Goal: Task Accomplishment & Management: Use online tool/utility

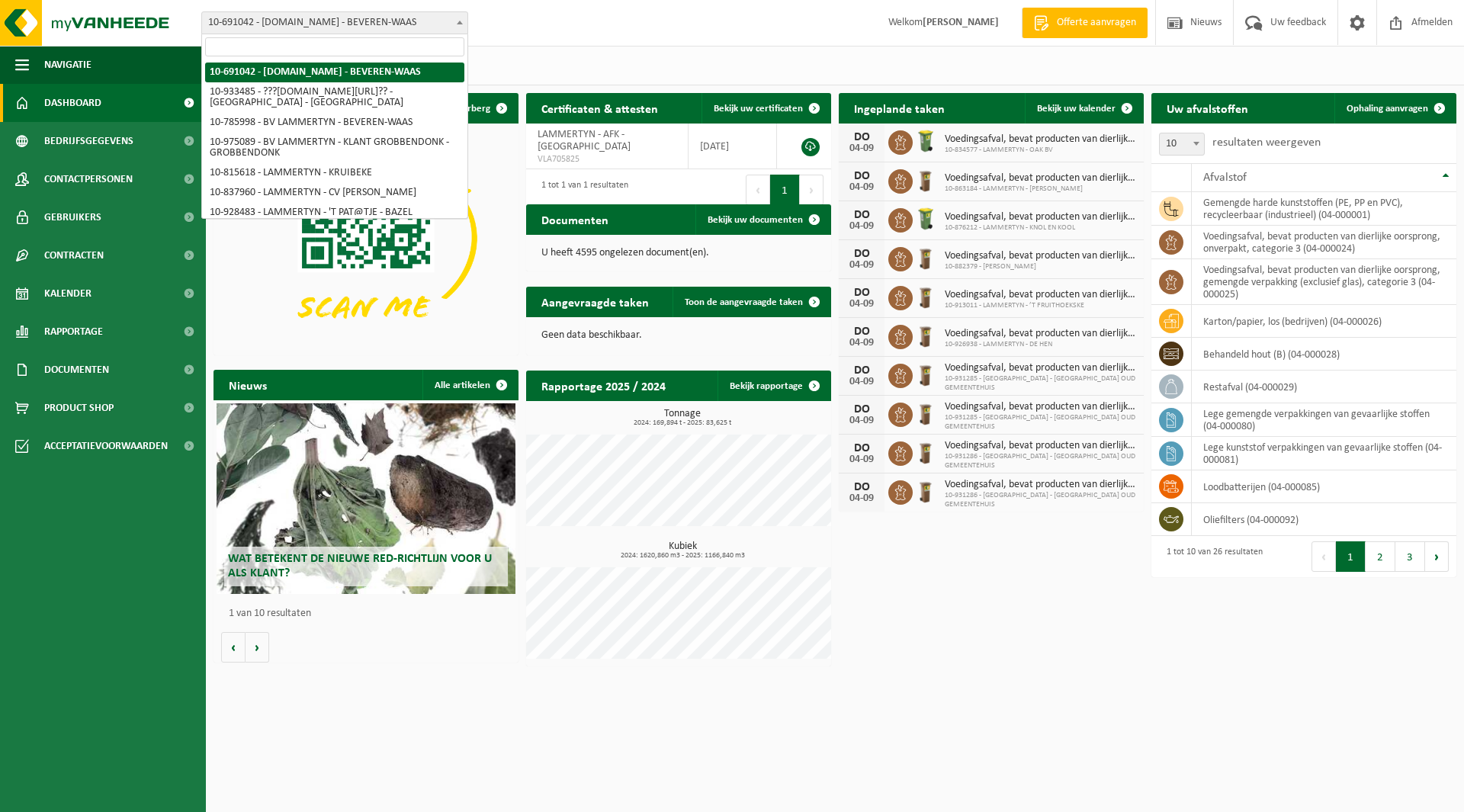
click at [292, 30] on span "10-691042 - [DOMAIN_NAME] - BEVEREN-WAAS" at bounding box center [334, 22] width 265 height 21
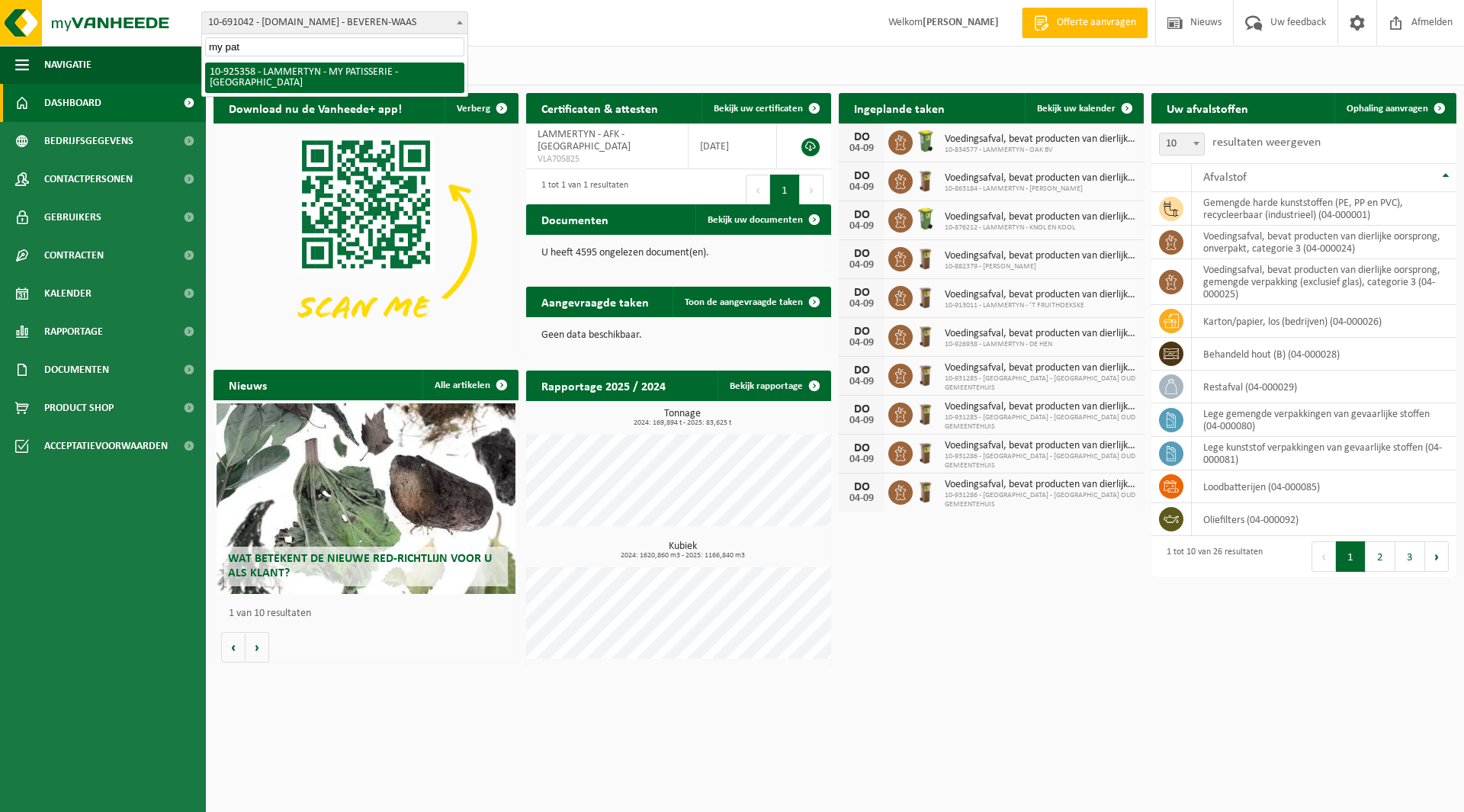
type input "my pat"
select select "131844"
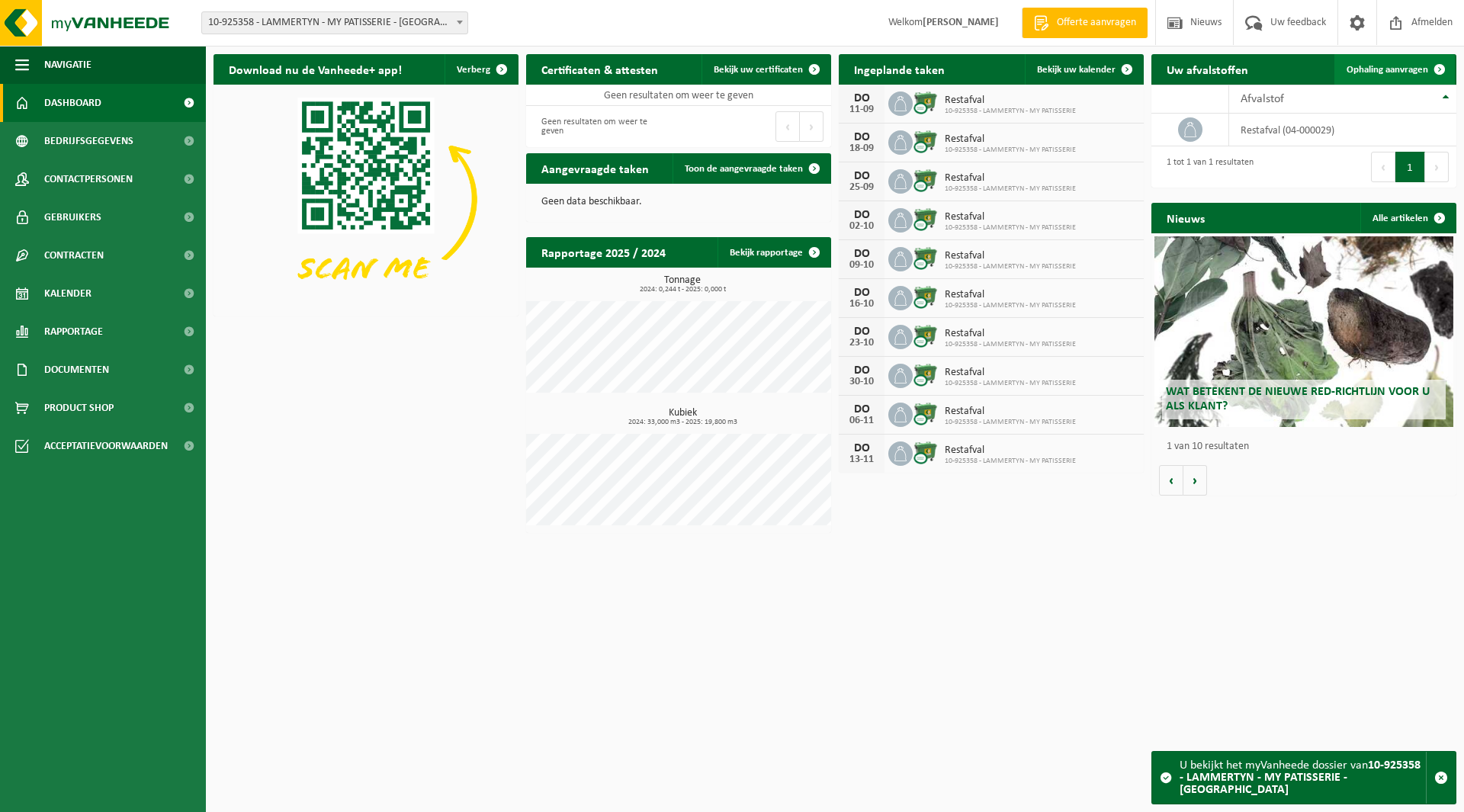
click at [1410, 61] on link "Ophaling aanvragen" at bounding box center [1394, 70] width 120 height 31
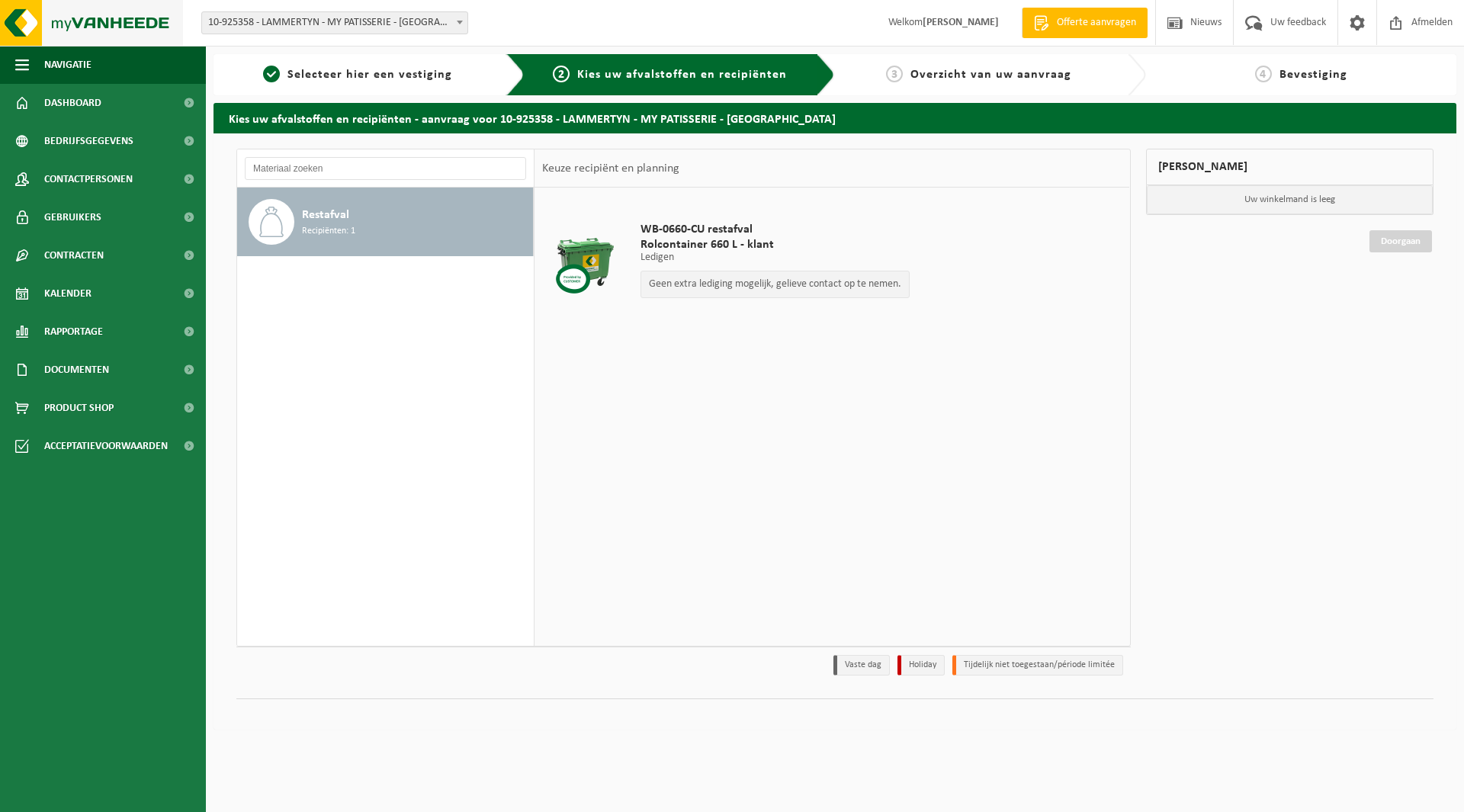
click at [80, 21] on img at bounding box center [91, 22] width 183 height 45
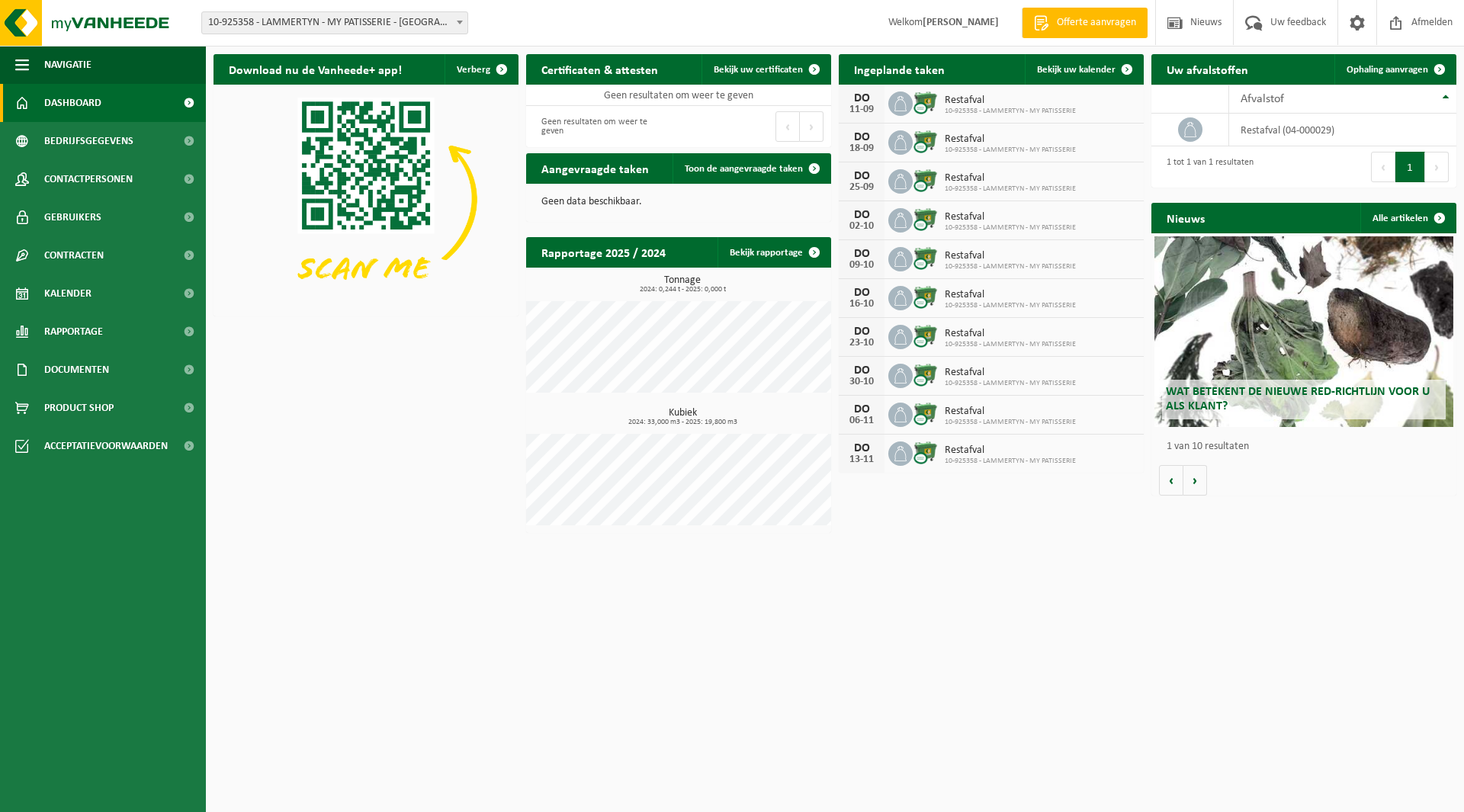
click at [313, 17] on span "10-925358 - LAMMERTYN - MY PATISSERIE - [GEOGRAPHIC_DATA]" at bounding box center [334, 22] width 265 height 21
type input "cake"
select select "131856"
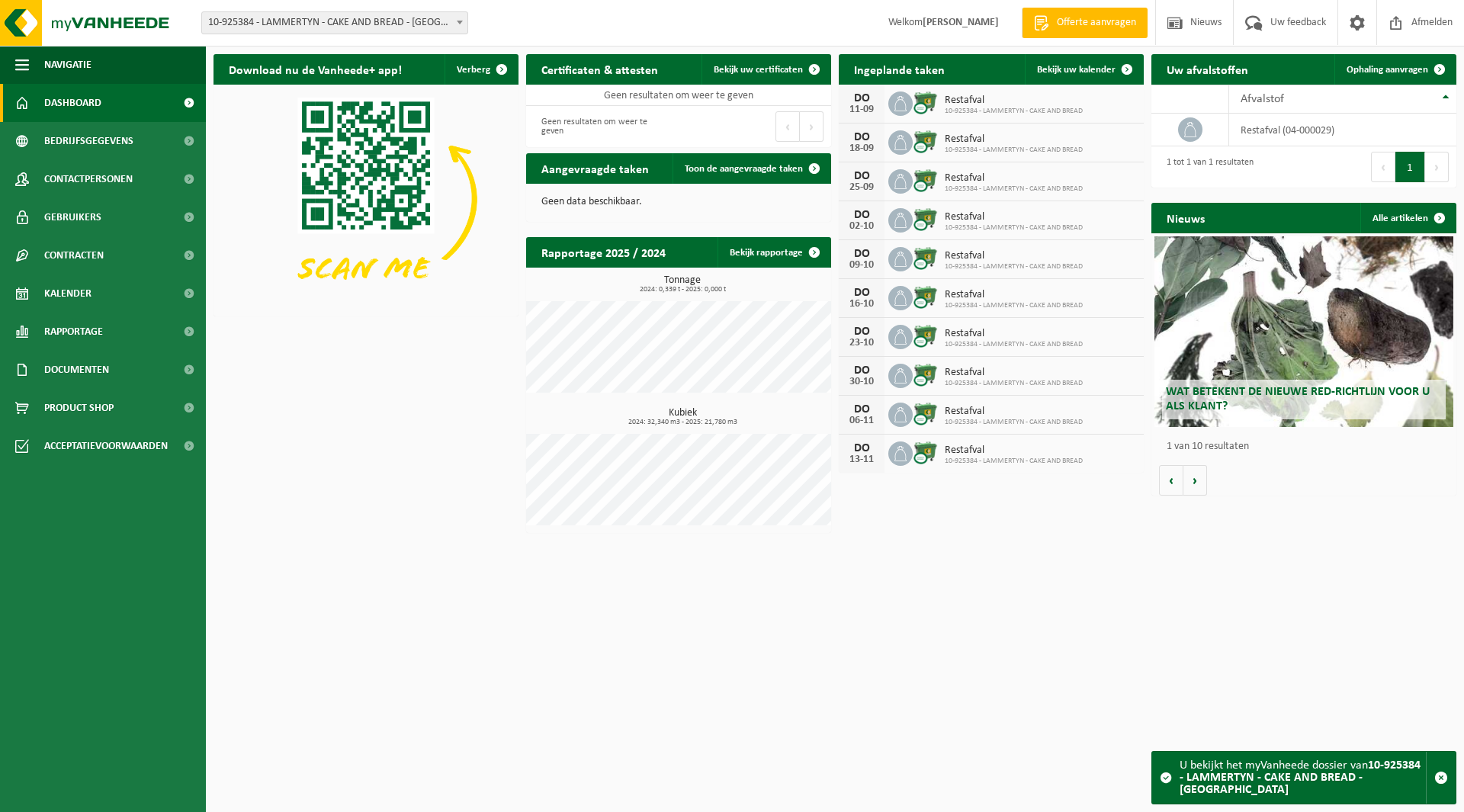
click at [282, 28] on span "10-925384 - LAMMERTYN - CAKE AND BREAD - [GEOGRAPHIC_DATA]" at bounding box center [334, 22] width 265 height 21
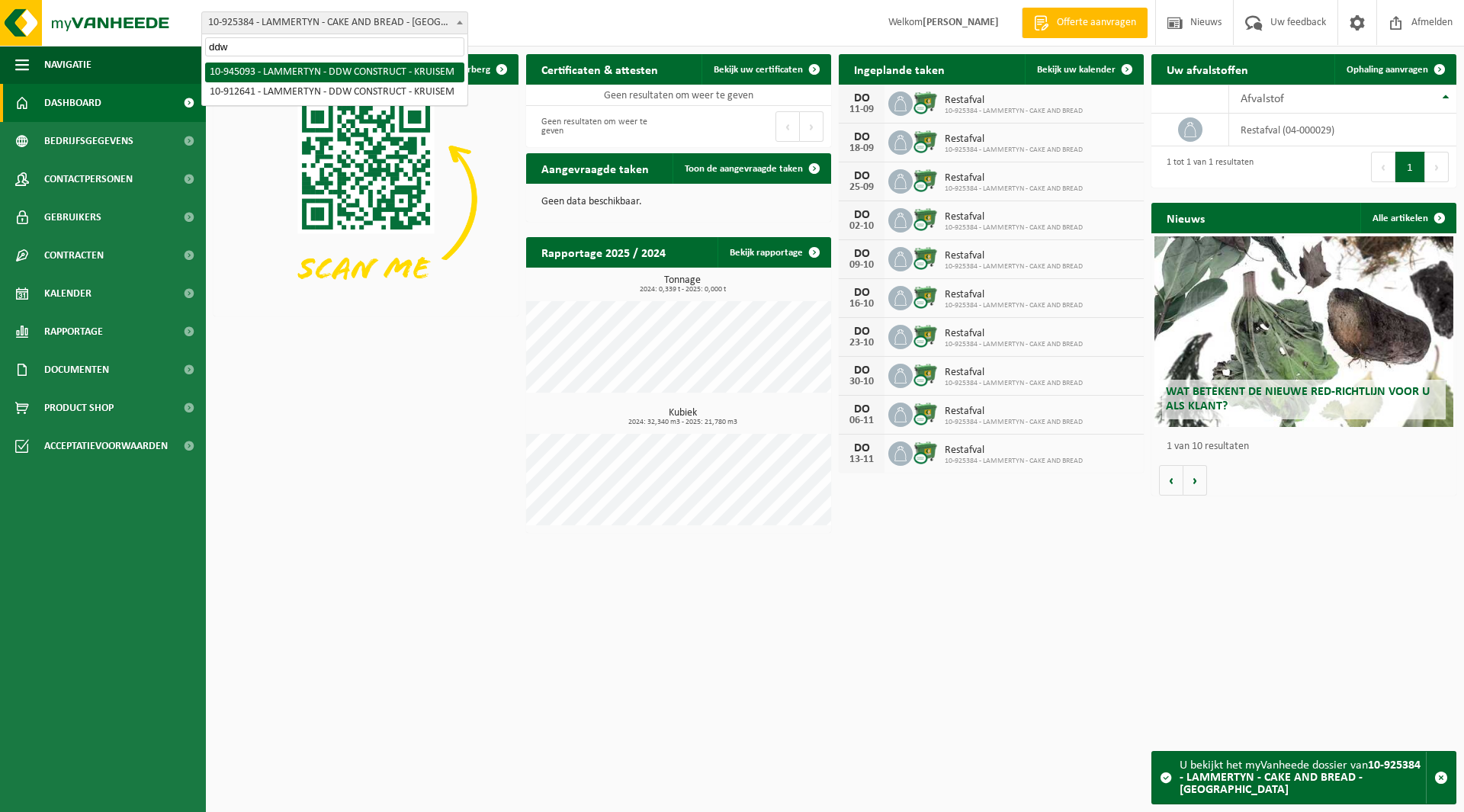
type input "ddw"
select select "141037"
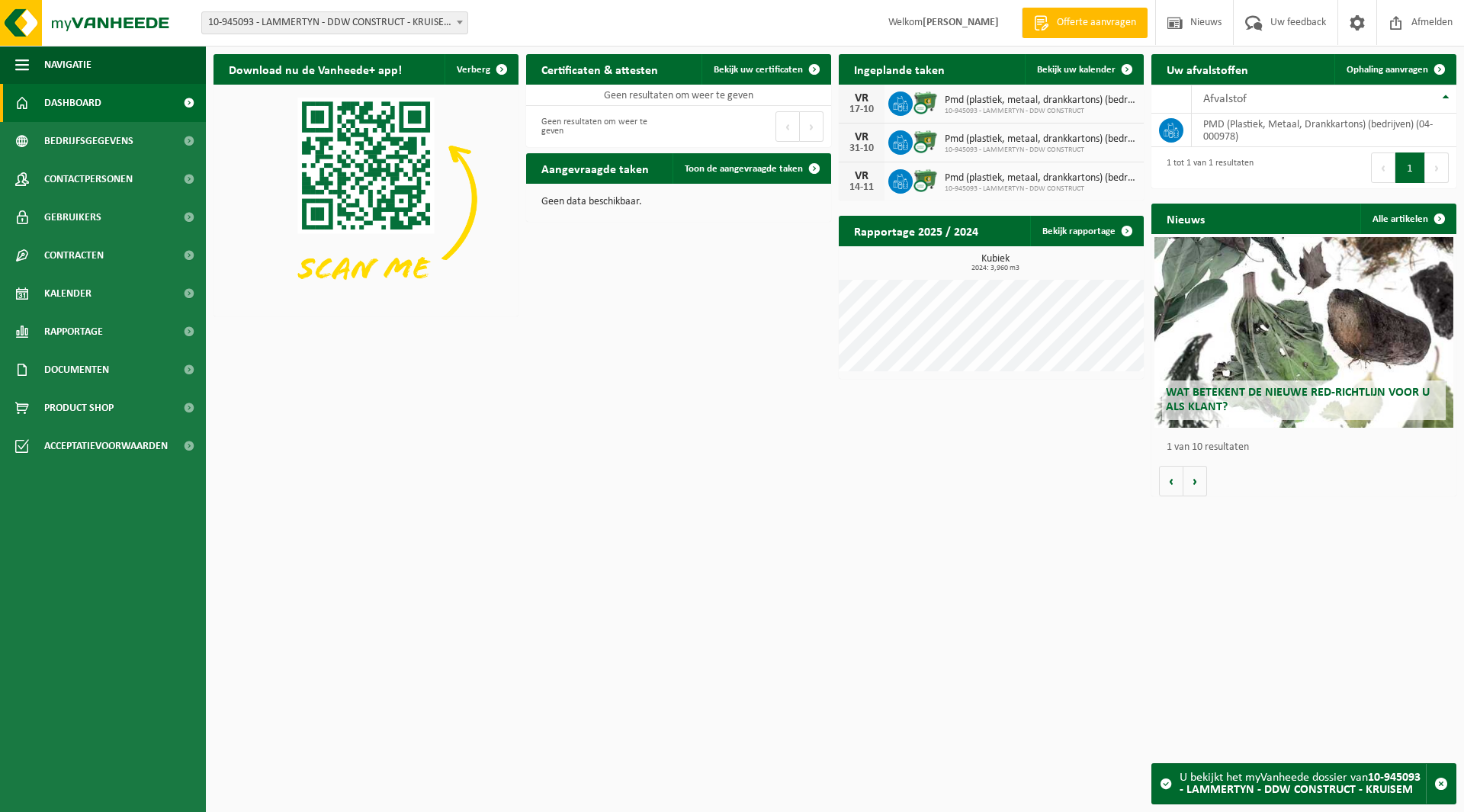
click at [295, 23] on span "10-945093 - LAMMERTYN - DDW CONSTRUCT - KRUISEM" at bounding box center [334, 22] width 265 height 21
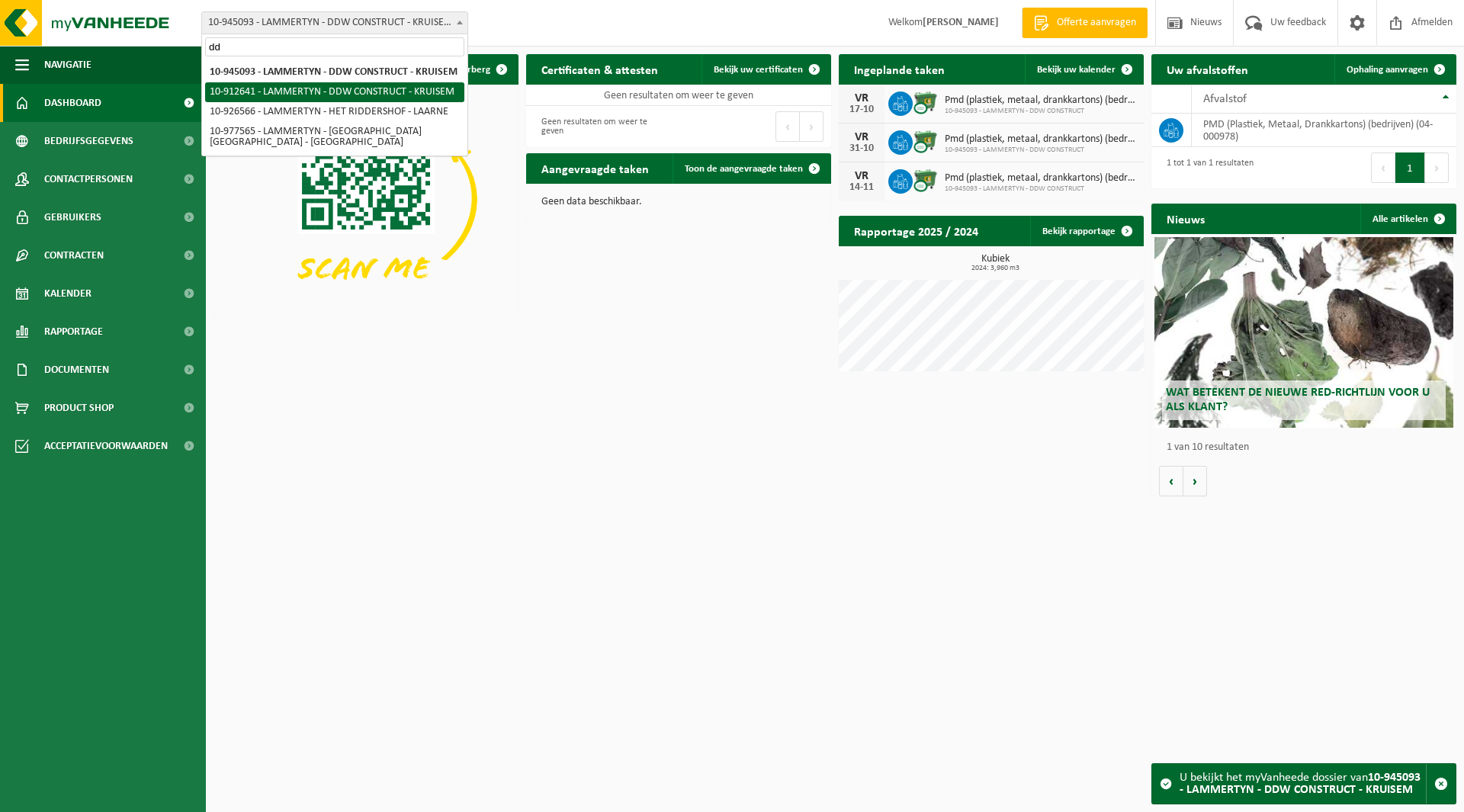
type input "dd"
select select "125707"
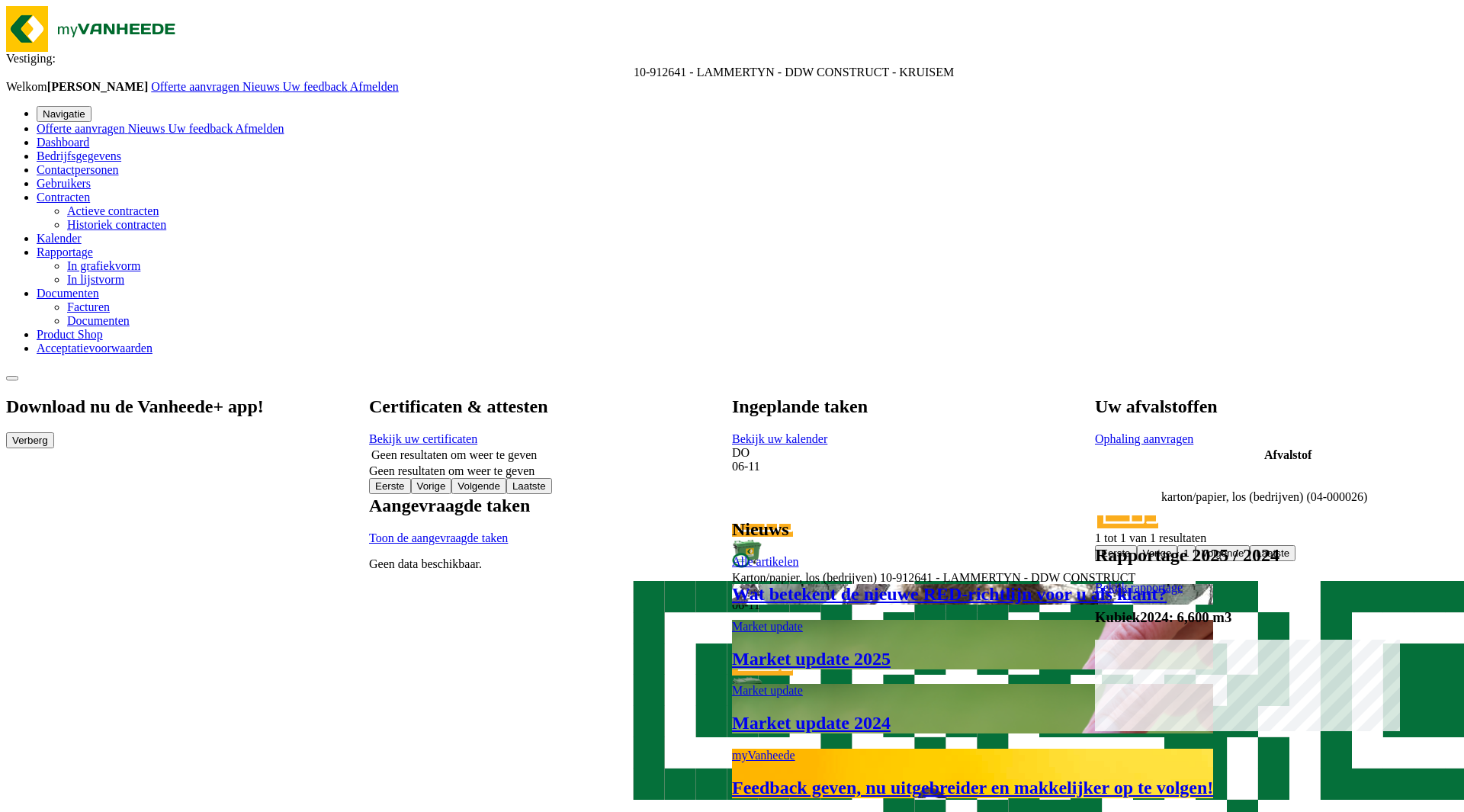
click at [271, 9] on div "Vestiging: 10-691042 - LAMMERTYN.NET - BEVEREN-WAAS 10-933485 - ???LAMMERTYN.NE…" at bounding box center [732, 50] width 1452 height 88
click at [634, 65] on span "10-912641 - LAMMERTYN - DDW CONSTRUCT - KRUISEM" at bounding box center [793, 71] width 320 height 13
type input "fest"
select select "167642"
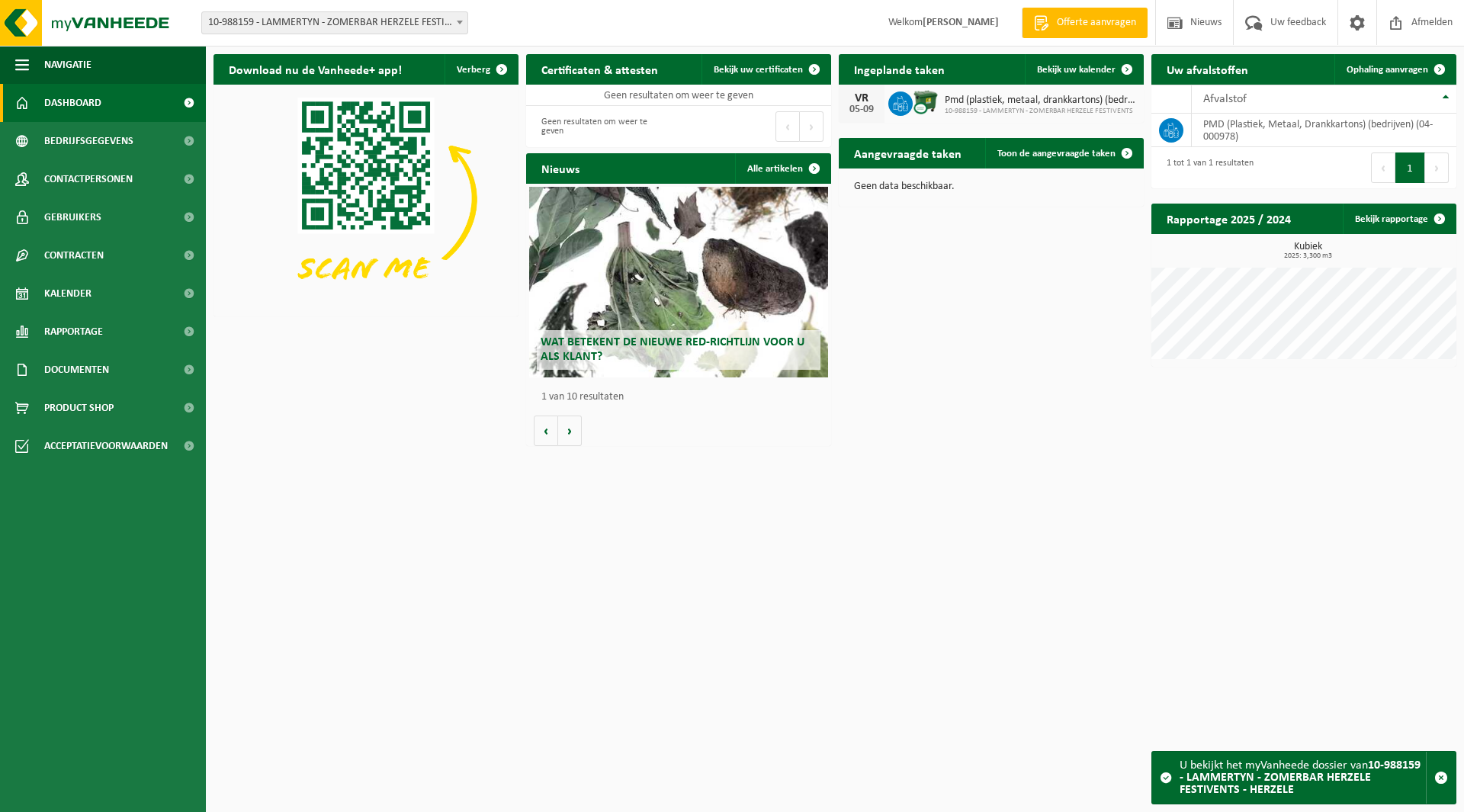
click at [376, 23] on span "10-988159 - LAMMERTYN - ZOMERBAR HERZELE FESTIVENTS - HERZELE" at bounding box center [334, 22] width 265 height 21
type input "osko"
select select "162284"
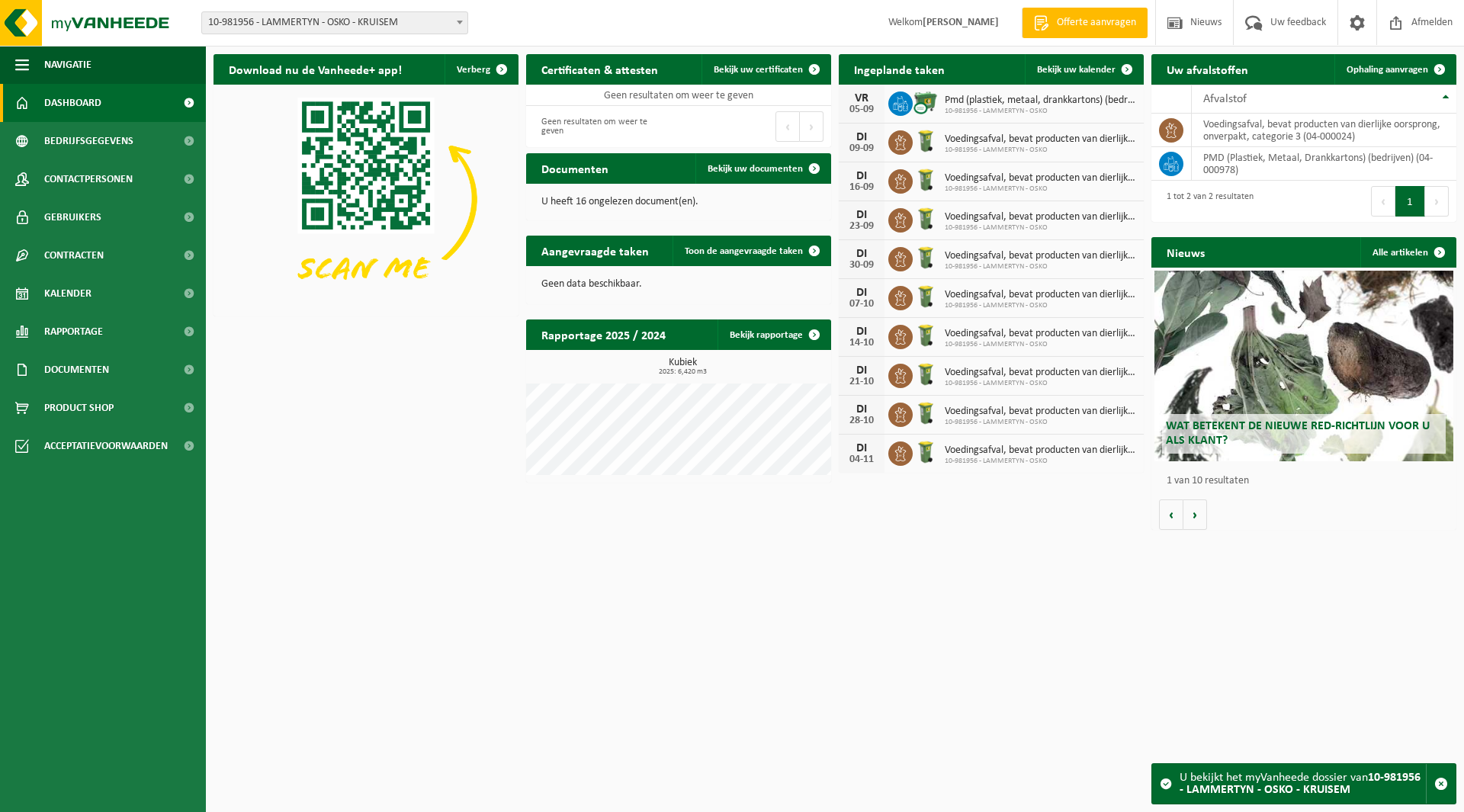
click at [282, 18] on span "10-981956 - LAMMERTYN - OSKO - KRUISEM" at bounding box center [334, 22] width 265 height 21
type input "soli"
select select "143515"
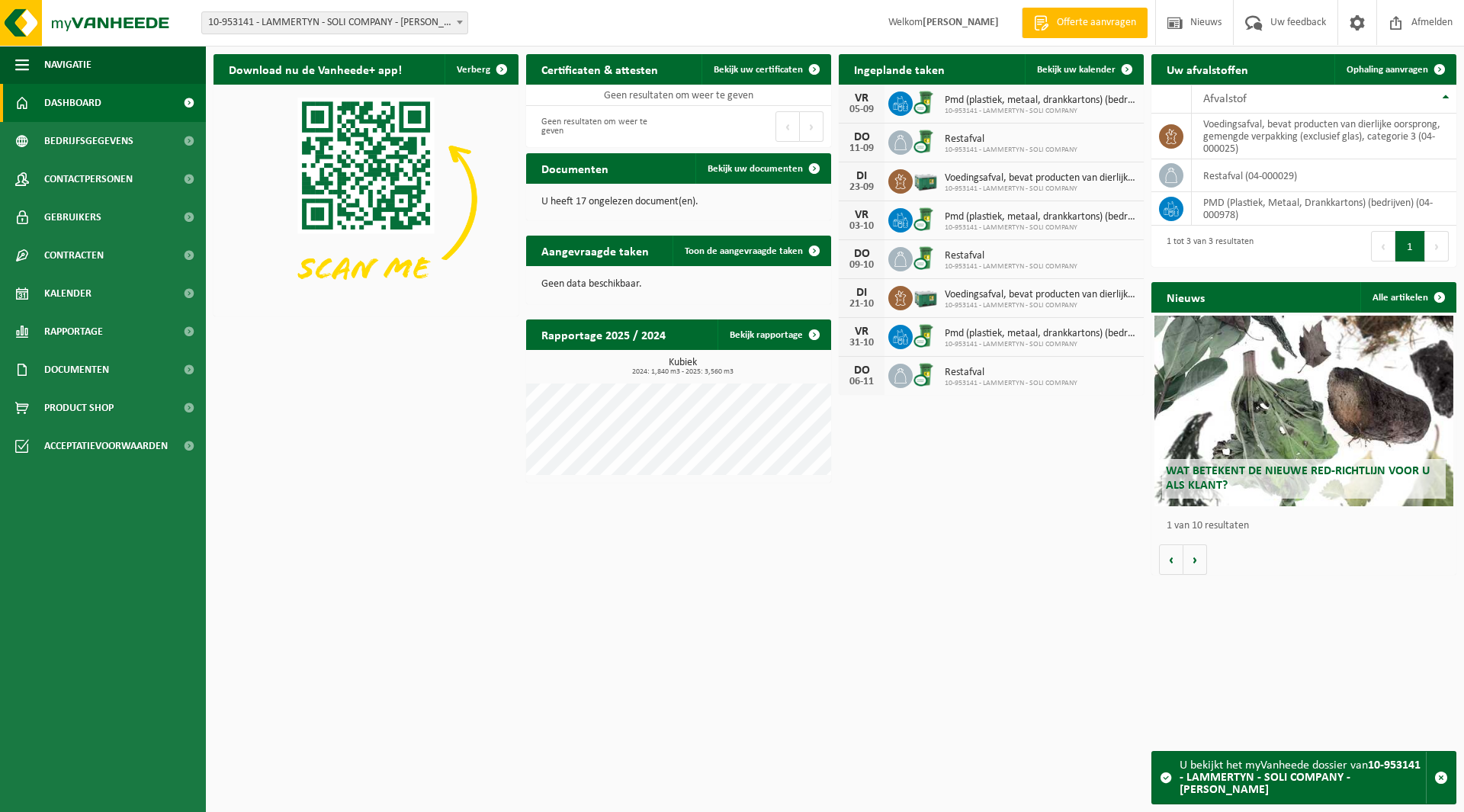
click at [361, 21] on span "10-953141 - LAMMERTYN - SOLI COMPANY - [PERSON_NAME]" at bounding box center [334, 22] width 265 height 21
type input "ilk"
select select "99106"
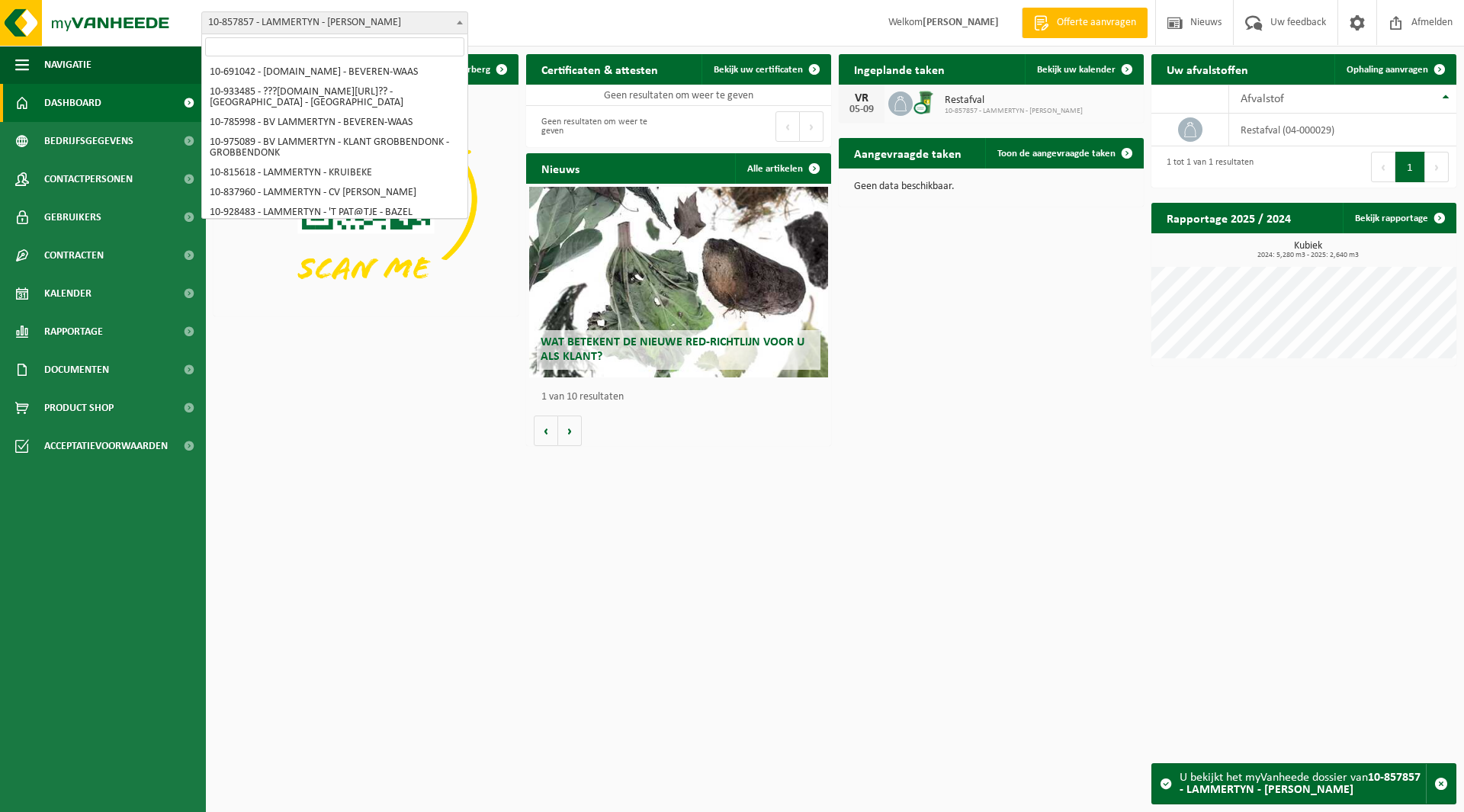
click at [297, 22] on span "10-857857 - LAMMERTYN - [PERSON_NAME]" at bounding box center [334, 22] width 265 height 21
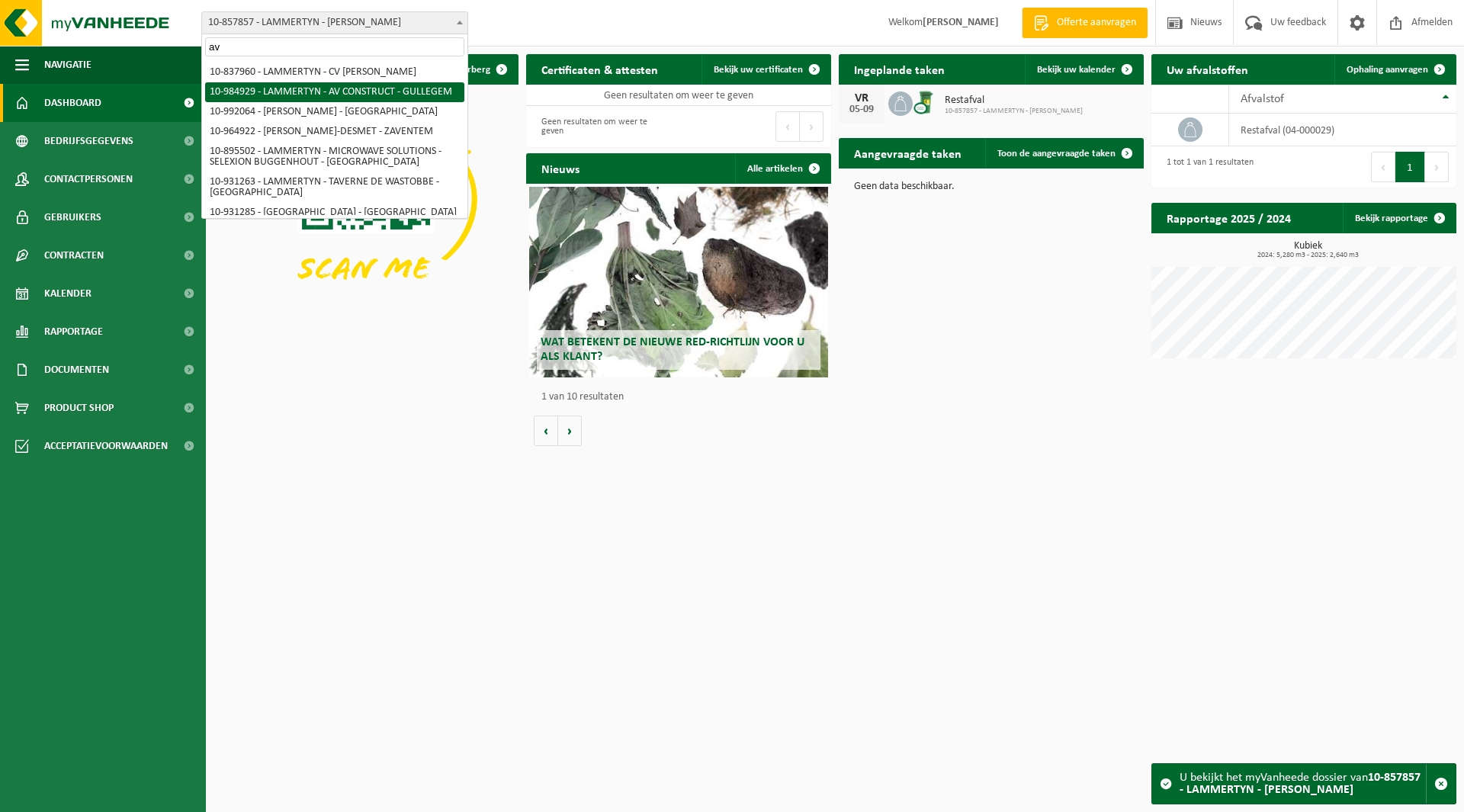
type input "av"
select select "164149"
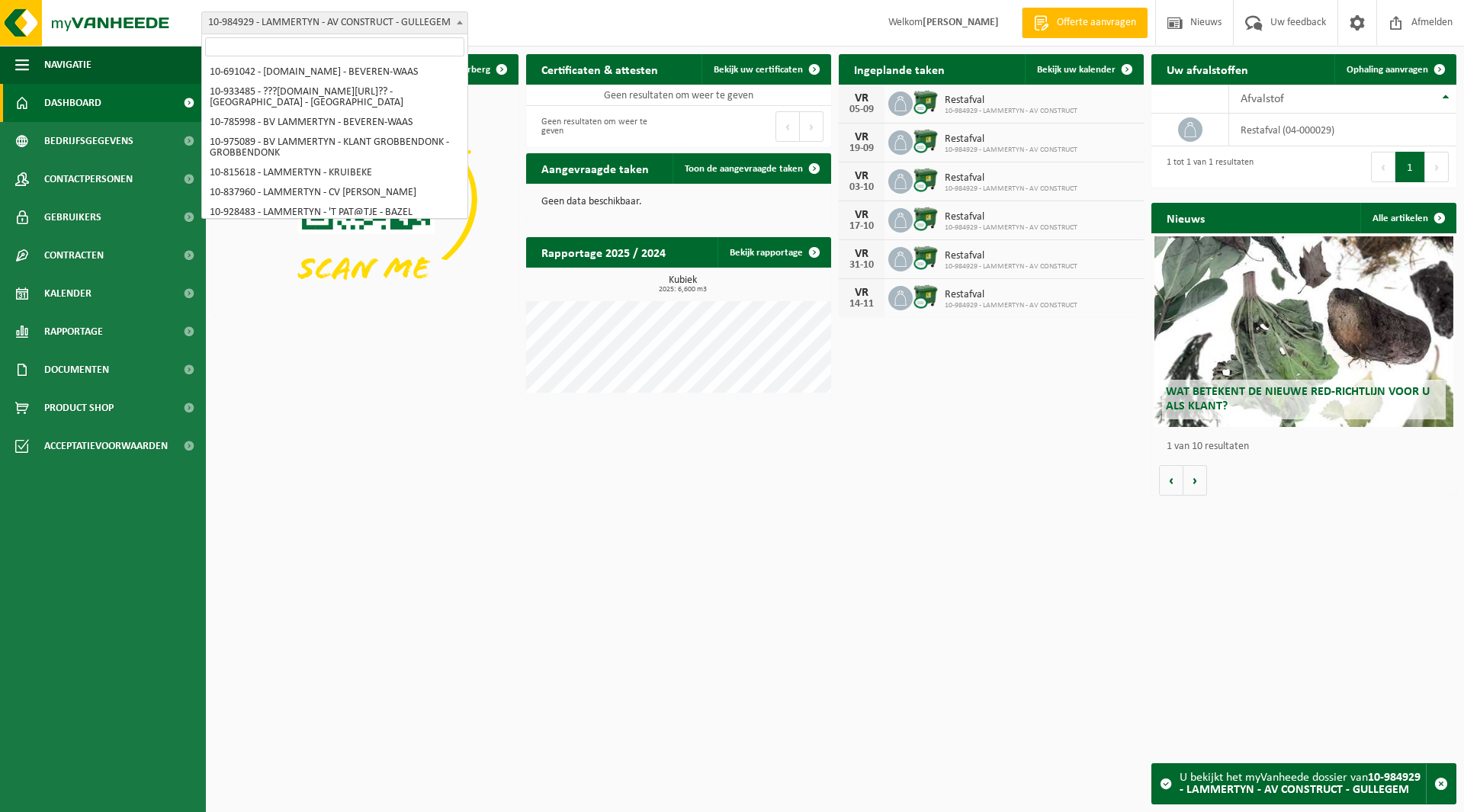
click at [280, 24] on span "10-984929 - LAMMERTYN - AV CONSTRUCT - GULLEGEM" at bounding box center [334, 22] width 265 height 21
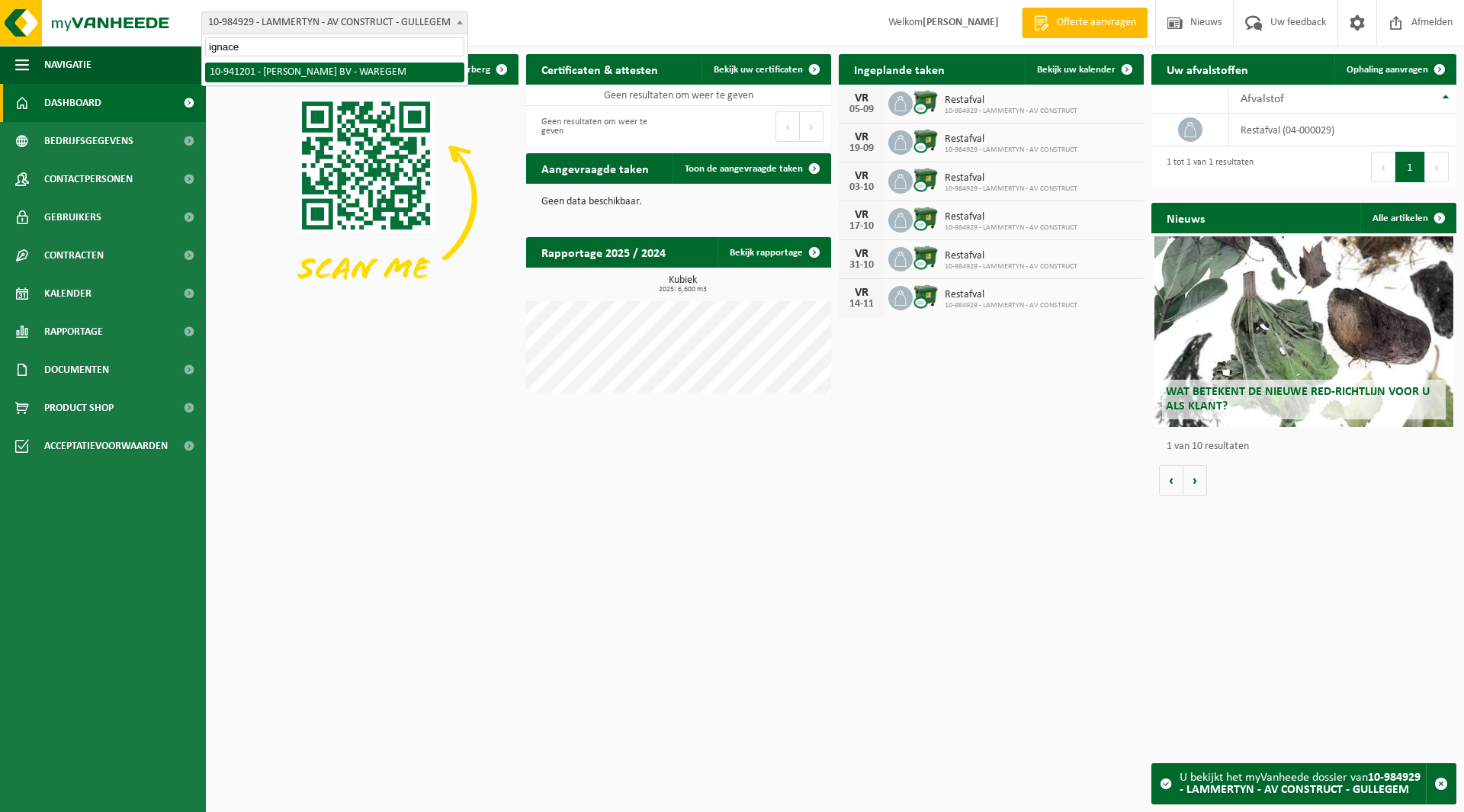
type input "ignace"
select select "139223"
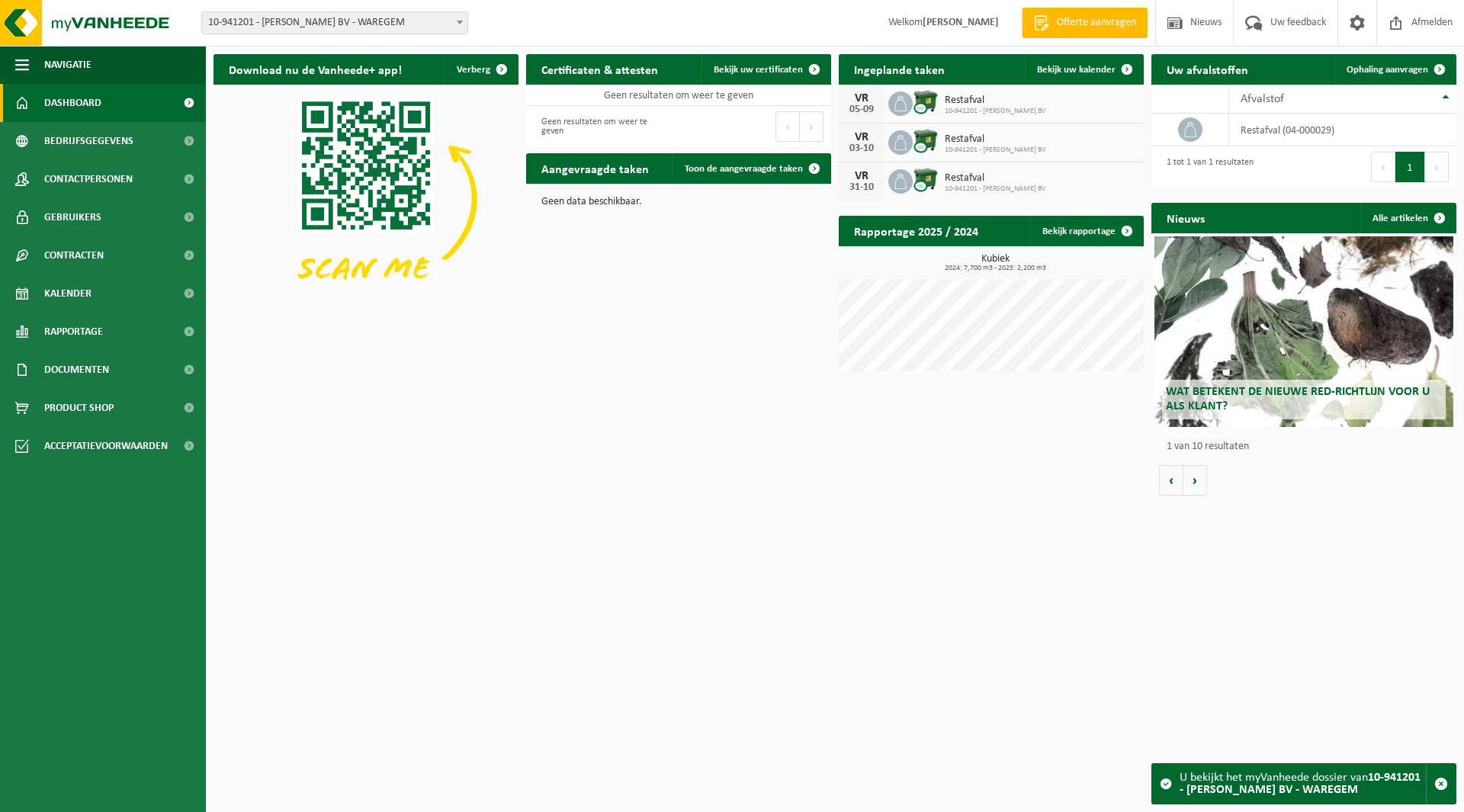
click at [290, 32] on span "10-941201 - [PERSON_NAME] BV - WAREGEM" at bounding box center [334, 22] width 265 height 21
type input "bul"
select select "130669"
